Goal: Information Seeking & Learning: Learn about a topic

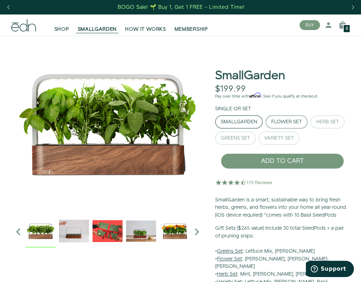
click at [285, 124] on div "Flower Set" at bounding box center [287, 122] width 31 height 5
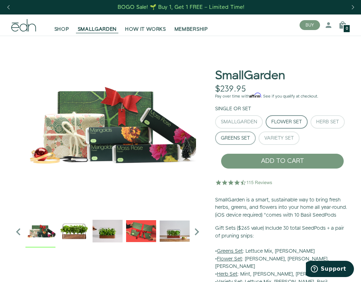
click at [245, 136] on div "Greens Set" at bounding box center [235, 138] width 29 height 5
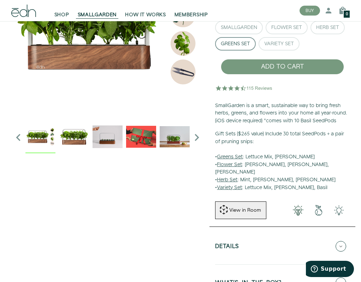
scroll to position [95, 0]
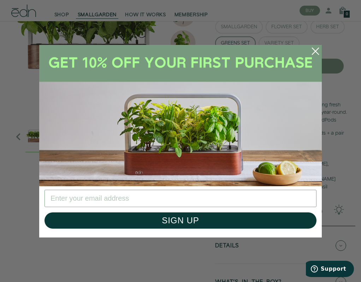
click at [315, 53] on circle "Close dialog" at bounding box center [316, 52] width 16 height 16
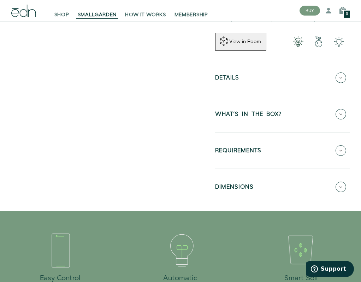
scroll to position [263, 0]
click at [259, 75] on button "Details" at bounding box center [282, 77] width 135 height 25
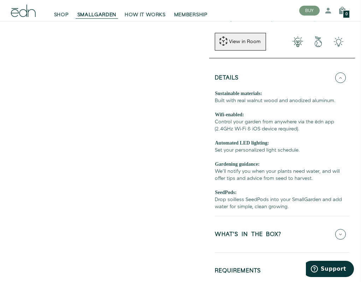
click at [259, 75] on button "Details" at bounding box center [282, 77] width 135 height 25
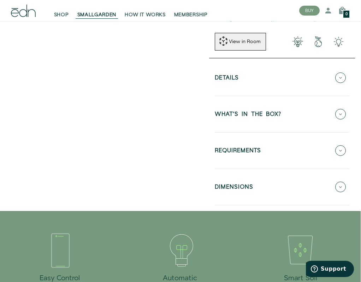
click at [264, 103] on button "WHAT'S IN THE BOX?" at bounding box center [282, 114] width 135 height 25
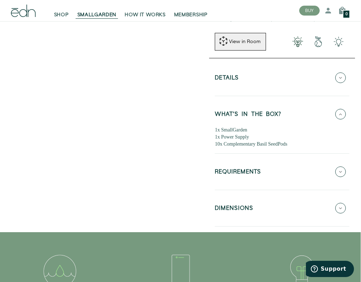
click at [260, 171] on h5 "REQUIREMENTS" at bounding box center [238, 173] width 46 height 8
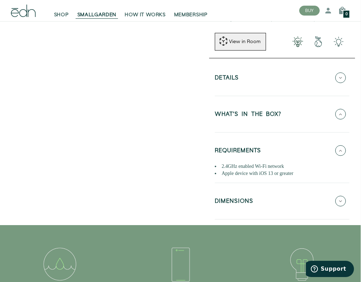
click at [259, 198] on button "DIMENSIONS" at bounding box center [282, 201] width 135 height 25
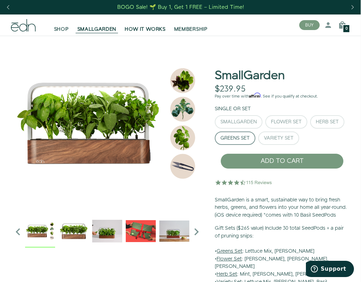
scroll to position [0, 0]
click at [59, 31] on span "SHOP" at bounding box center [61, 29] width 15 height 7
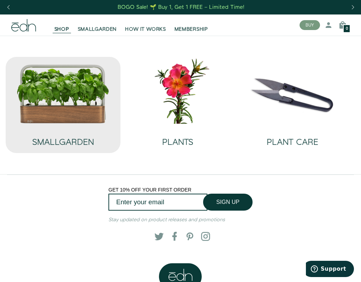
click at [74, 94] on img at bounding box center [63, 94] width 93 height 60
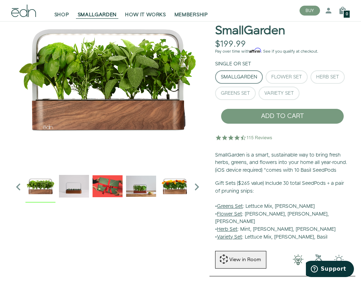
scroll to position [45, 0]
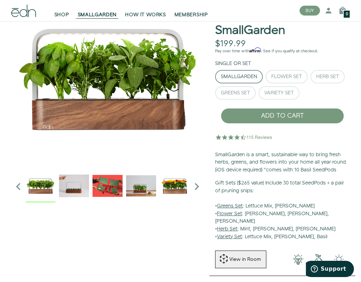
click at [73, 192] on img "2 / 6" at bounding box center [74, 186] width 30 height 30
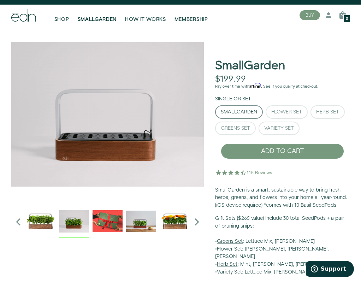
scroll to position [8, 0]
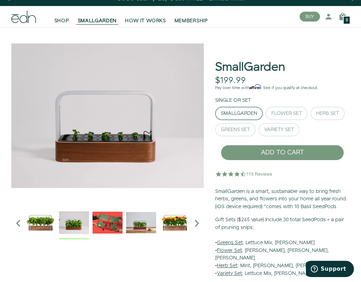
click at [111, 222] on img "3 / 6" at bounding box center [108, 223] width 30 height 30
